Goal: Information Seeking & Learning: Learn about a topic

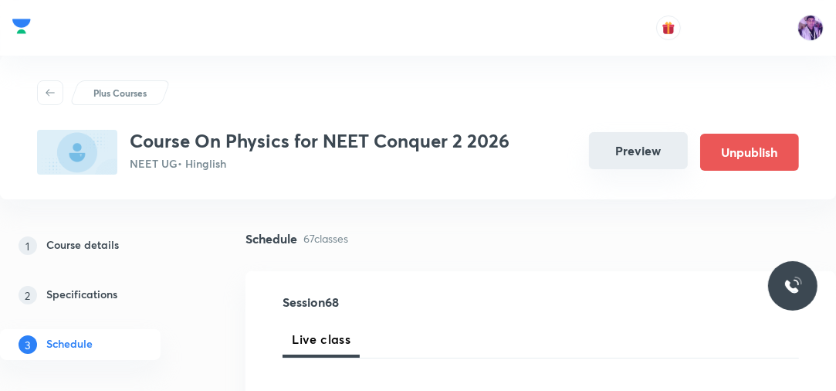
click at [655, 141] on button "Preview" at bounding box center [638, 150] width 99 height 37
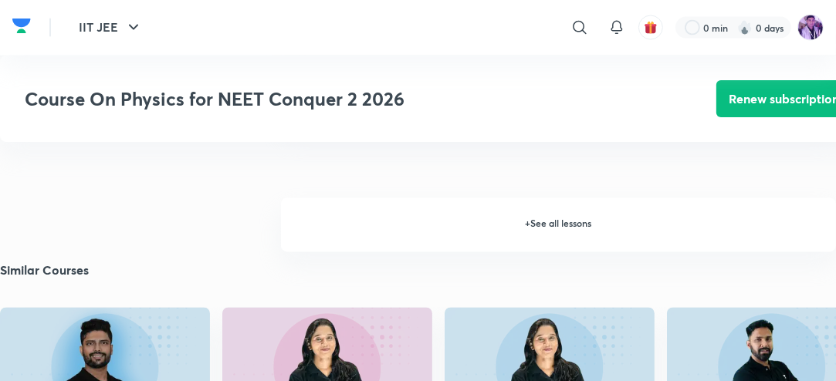
scroll to position [2069, 0]
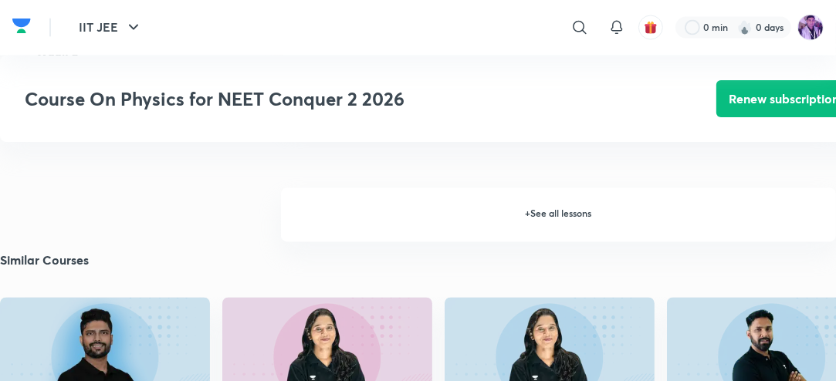
click at [539, 220] on h6 "+ See all lessons" at bounding box center [558, 215] width 555 height 54
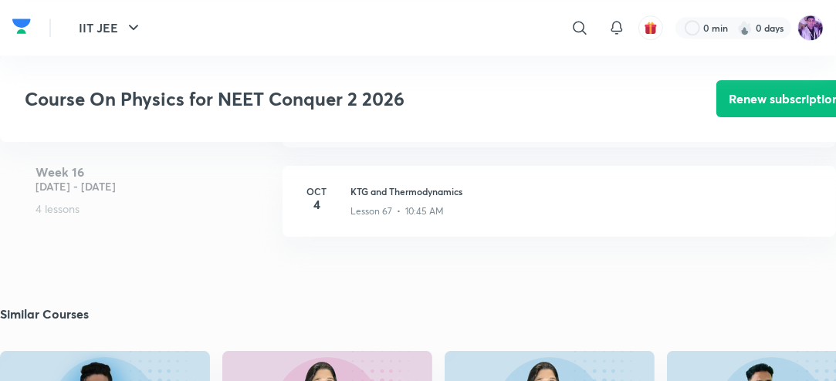
scroll to position [8448, 0]
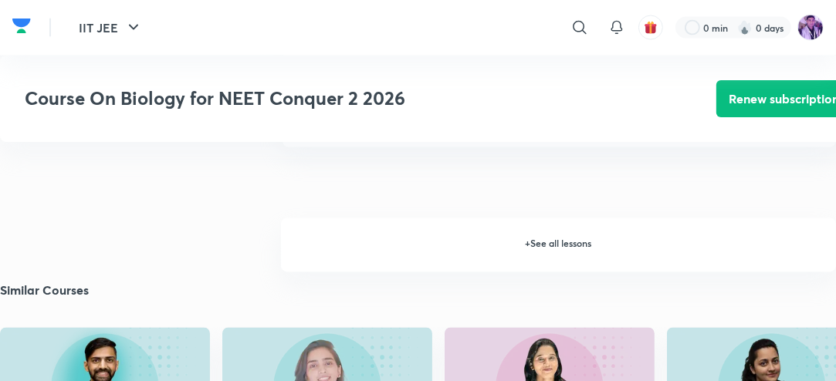
scroll to position [2023, 0]
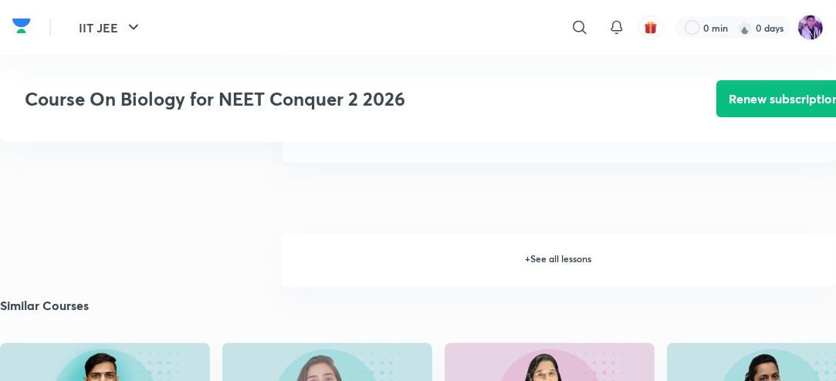
click at [476, 273] on h6 "+ See all lessons" at bounding box center [558, 261] width 555 height 54
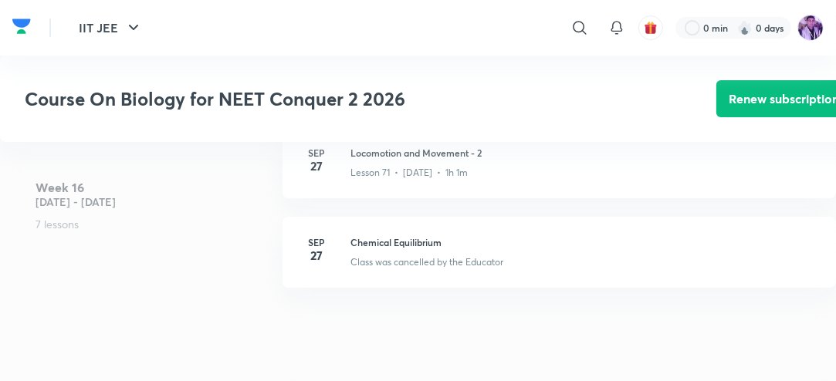
scroll to position [8069, 0]
